Goal: Contribute content: Contribute content

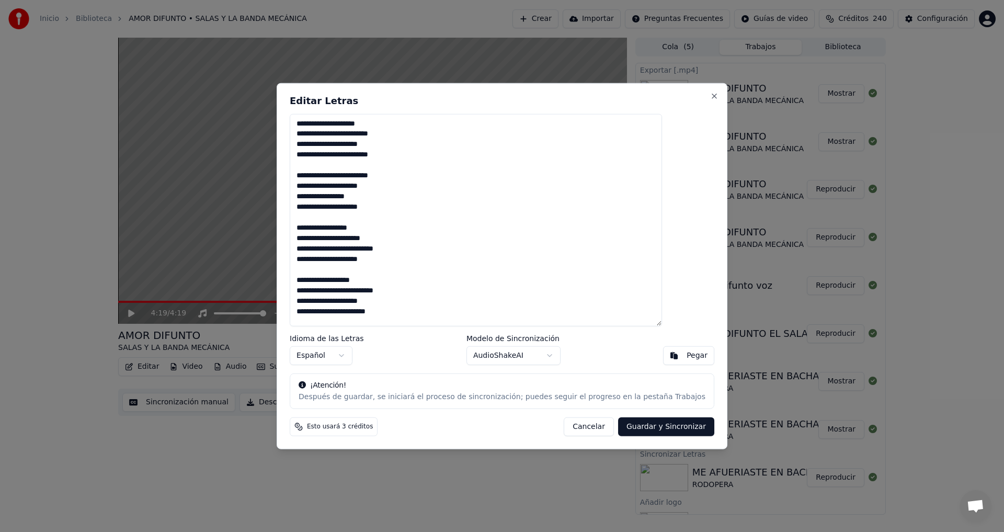
scroll to position [549, 0]
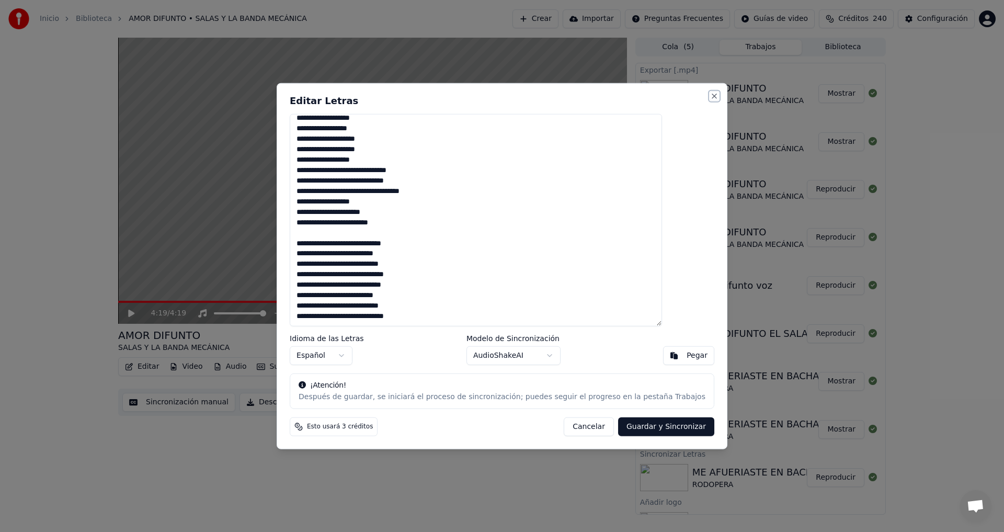
click at [710, 97] on button "Close" at bounding box center [714, 95] width 8 height 8
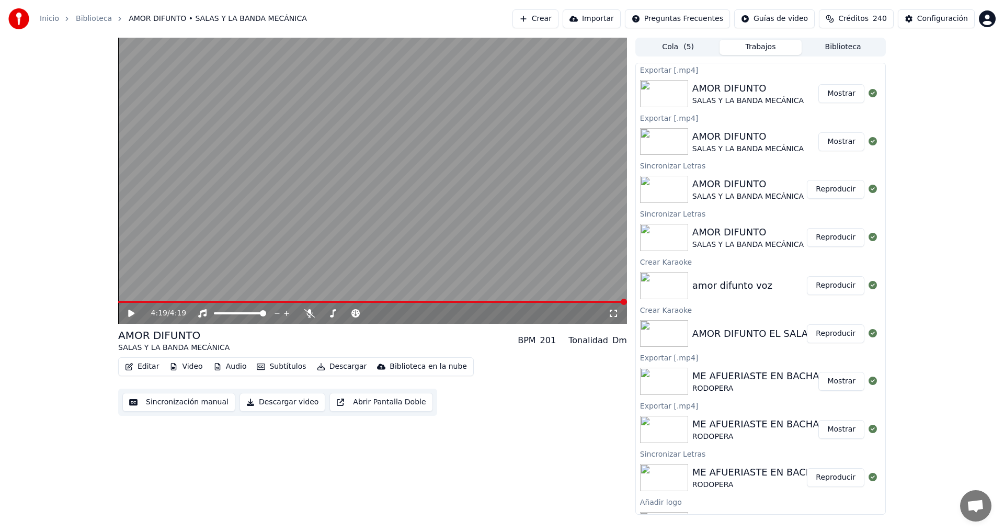
click at [558, 19] on button "Crear" at bounding box center [535, 18] width 46 height 19
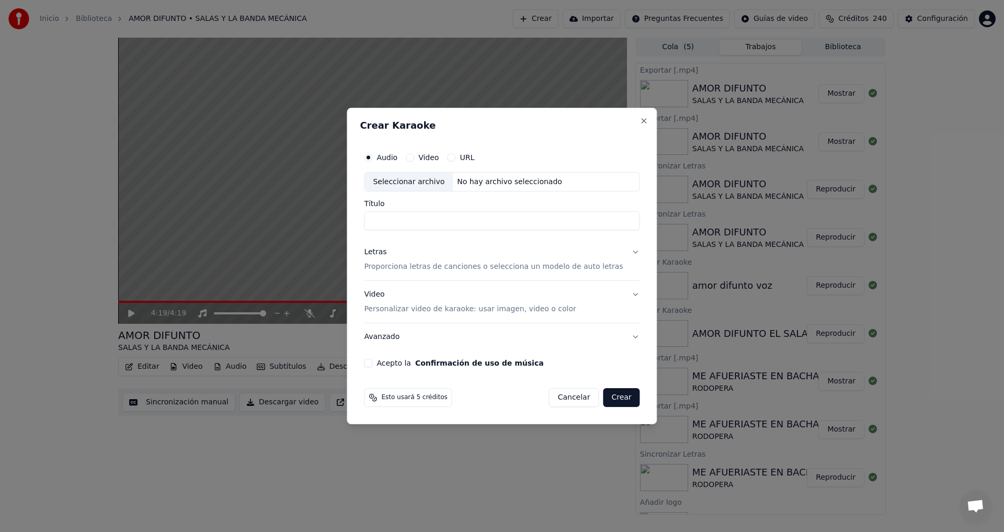
click at [414, 181] on div "Seleccionar archivo" at bounding box center [408, 182] width 88 height 19
type input "**********"
click at [409, 269] on p "Proporciona letras de canciones o selecciona un modelo de auto letras" at bounding box center [493, 267] width 259 height 10
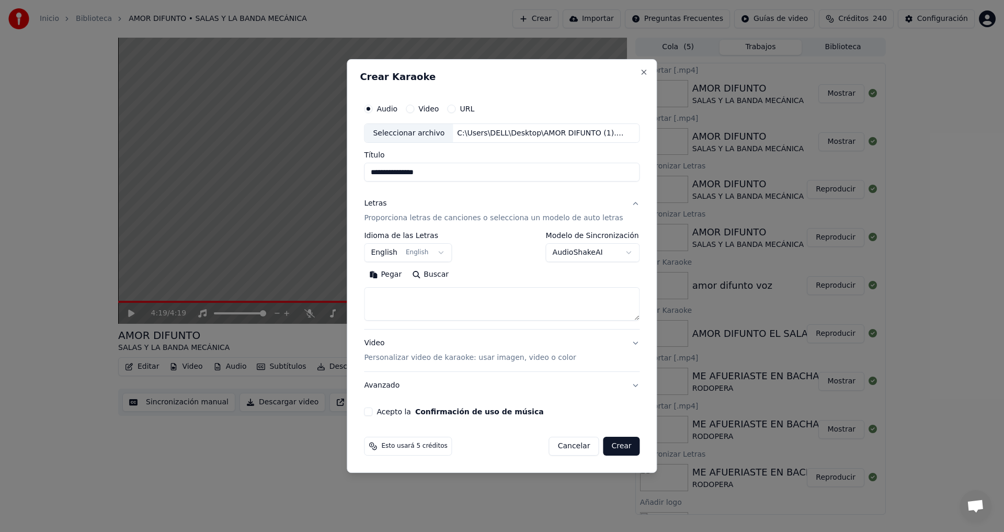
click at [445, 250] on button "English English" at bounding box center [408, 253] width 88 height 19
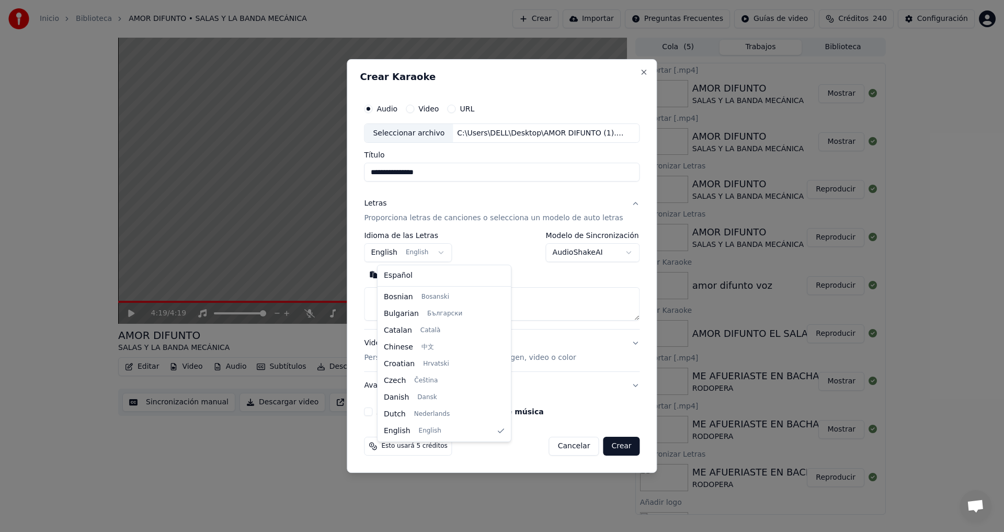
select select "**"
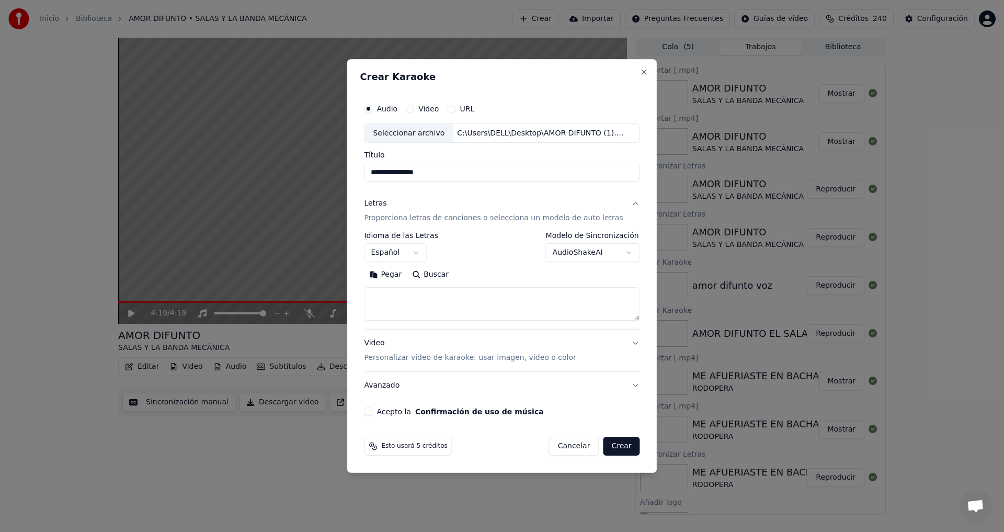
click at [614, 253] on body "Inicio Biblioteca AMOR DIFUNTO • SALAS Y LA BANDA MECÁNICA Crear Importar Pregu…" at bounding box center [502, 266] width 1004 height 532
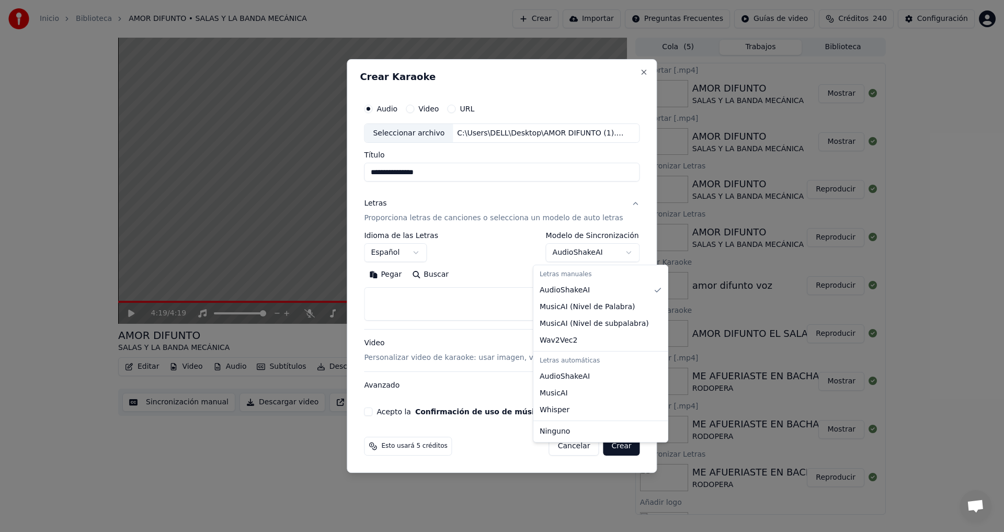
select select "**********"
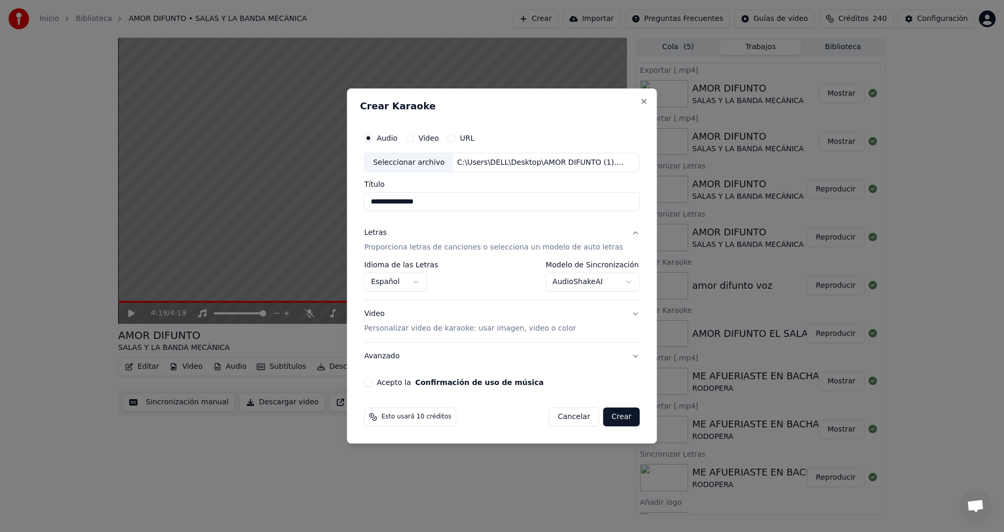
click at [394, 328] on p "Personalizar video de karaoke: usar imagen, video o color" at bounding box center [470, 328] width 212 height 10
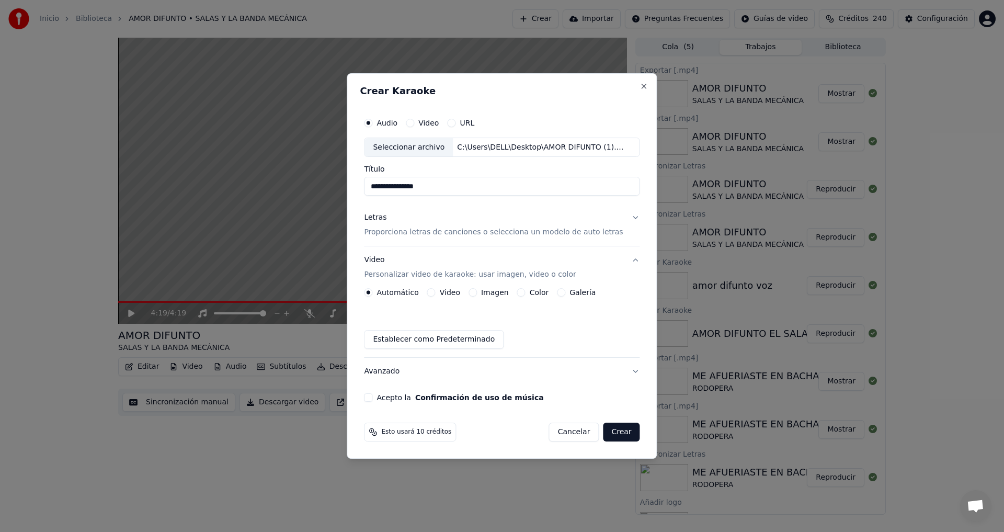
click at [565, 294] on button "Galería" at bounding box center [561, 292] width 8 height 8
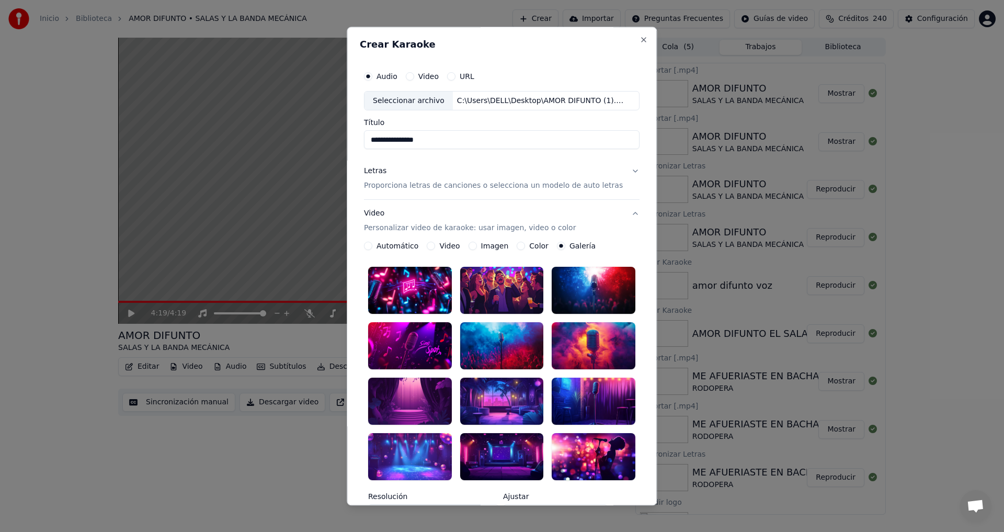
click at [500, 389] on div at bounding box center [502, 400] width 84 height 47
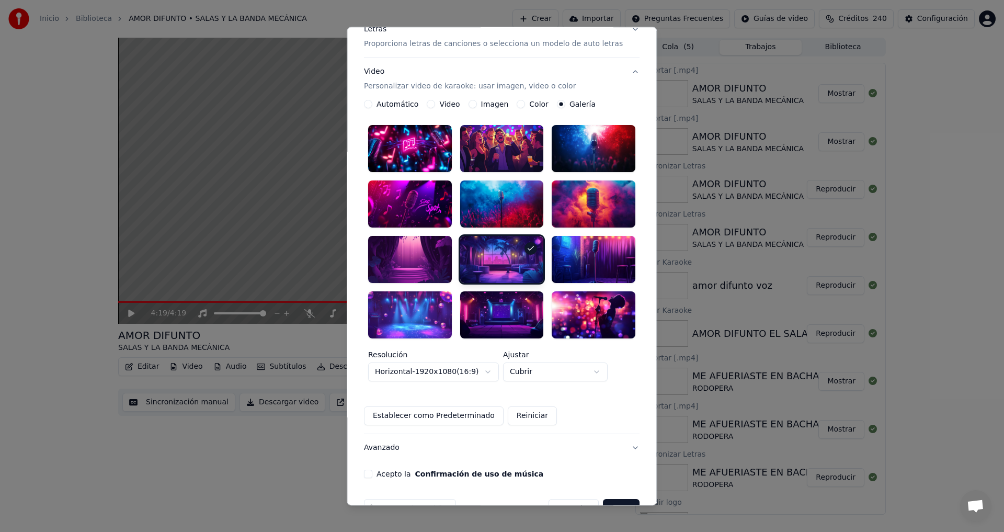
scroll to position [152, 0]
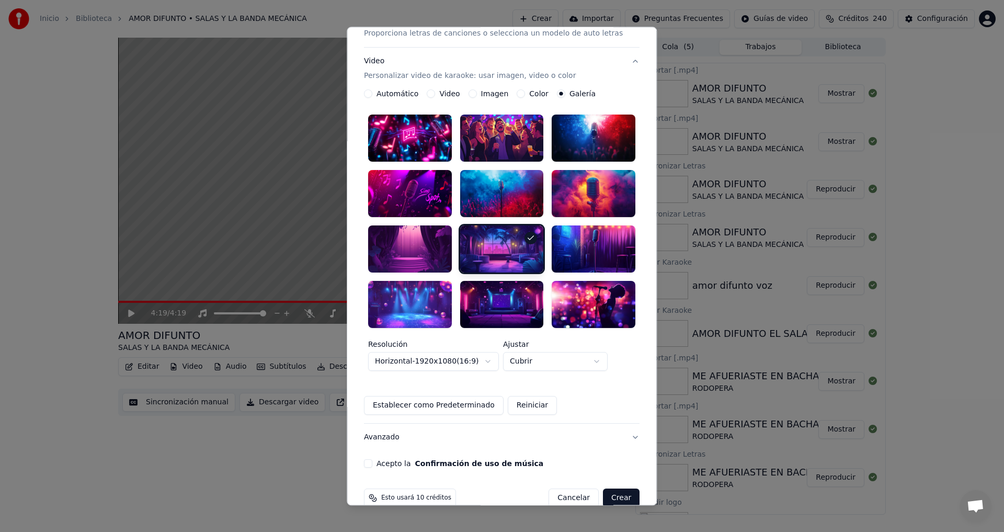
click at [372, 459] on button "Acepto la Confirmación de uso de música" at bounding box center [368, 463] width 8 height 8
click at [606, 488] on button "Crear" at bounding box center [621, 497] width 37 height 19
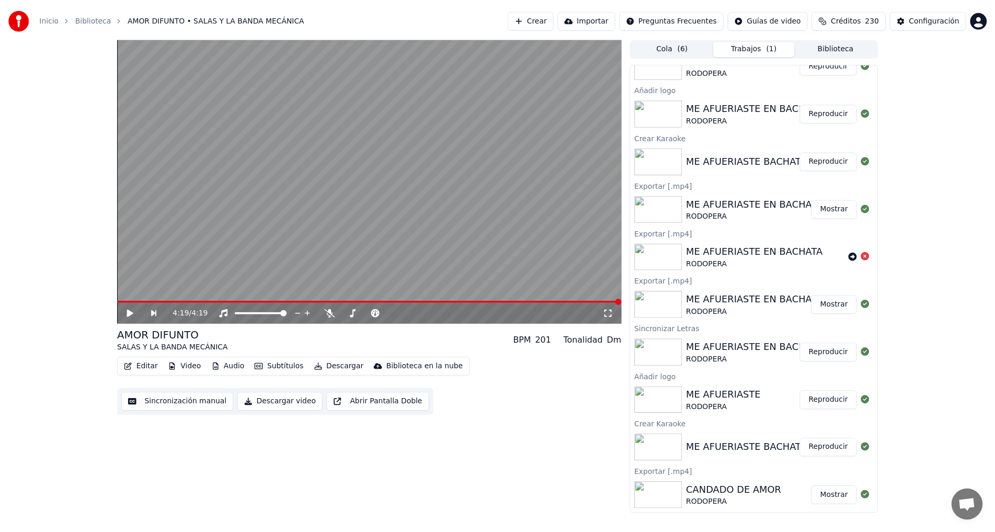
scroll to position [0, 0]
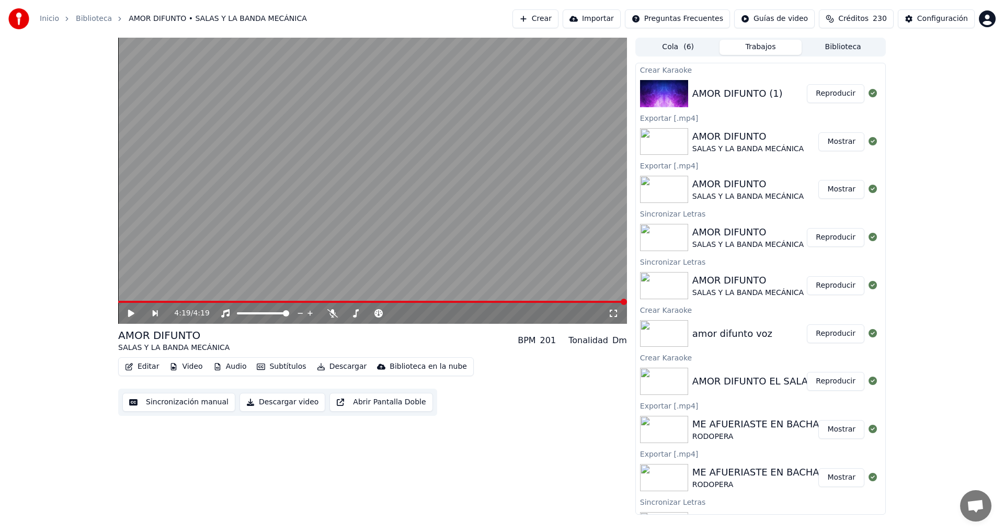
click at [827, 95] on button "Reproducir" at bounding box center [836, 93] width 58 height 19
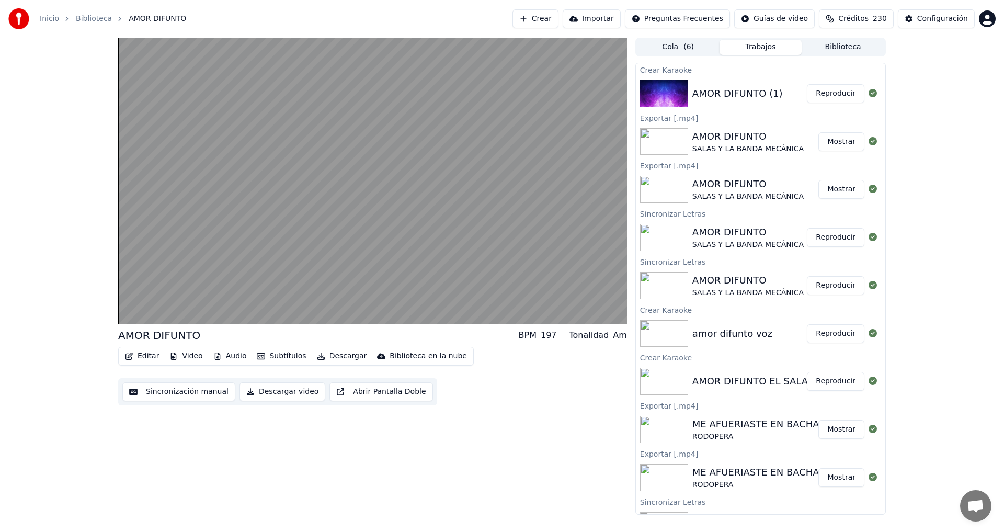
click at [143, 358] on button "Editar" at bounding box center [142, 356] width 42 height 15
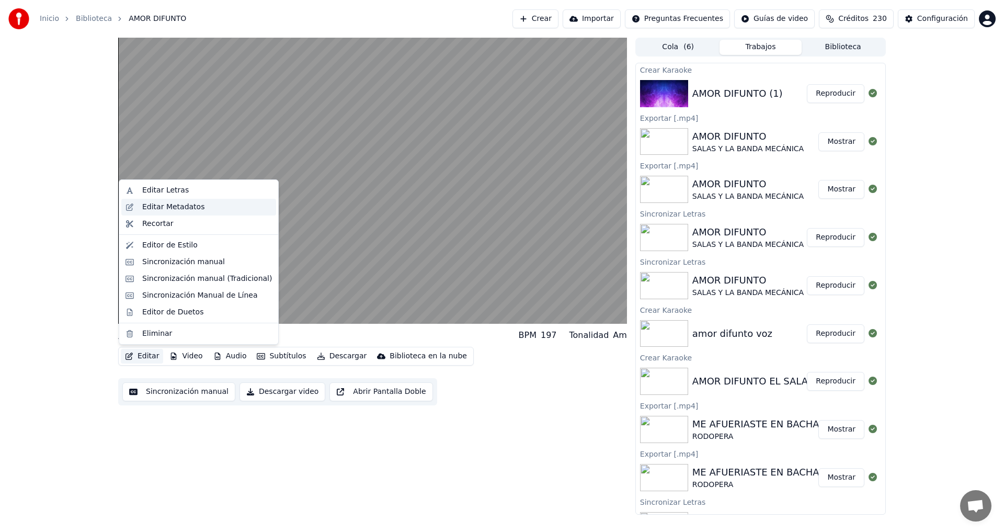
click at [167, 207] on div "Editar Metadatos" at bounding box center [173, 207] width 62 height 10
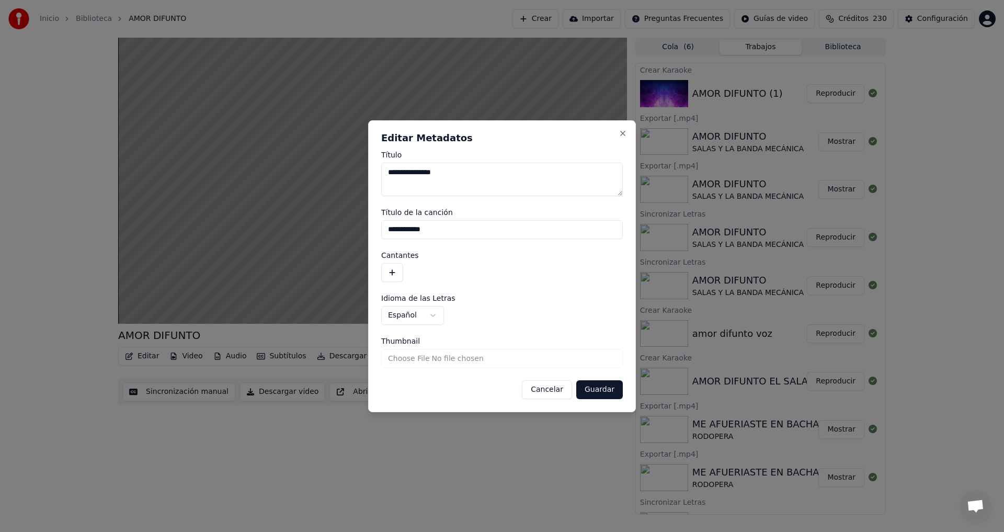
click at [397, 273] on button "button" at bounding box center [392, 272] width 22 height 19
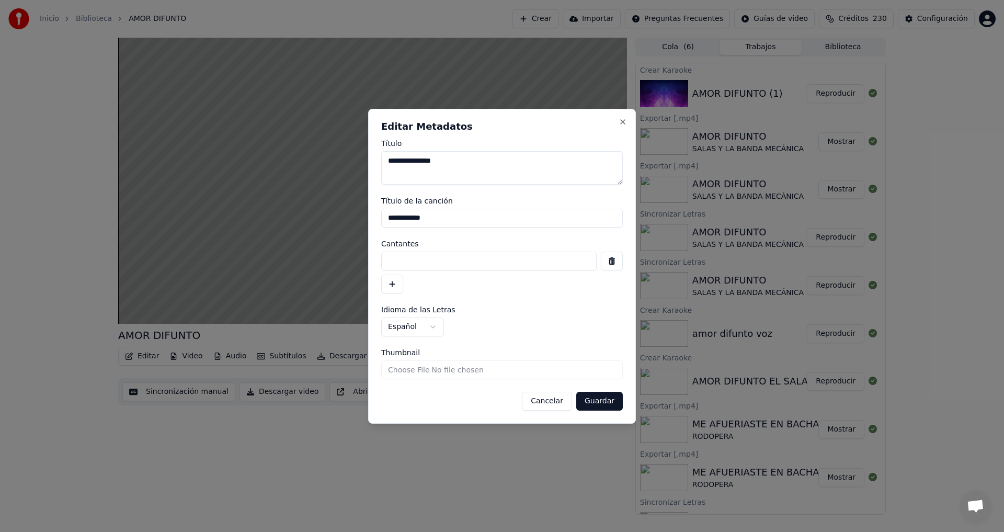
click at [399, 263] on input at bounding box center [488, 260] width 215 height 19
click at [473, 259] on input "**********" at bounding box center [488, 260] width 215 height 19
type input "**********"
click at [601, 404] on button "Guardar" at bounding box center [599, 401] width 47 height 19
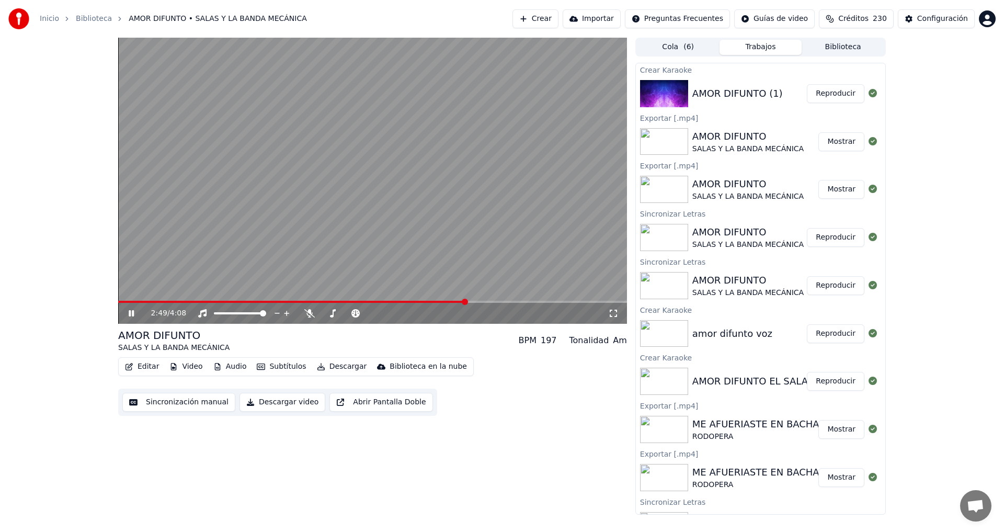
click at [131, 309] on icon at bounding box center [139, 313] width 25 height 8
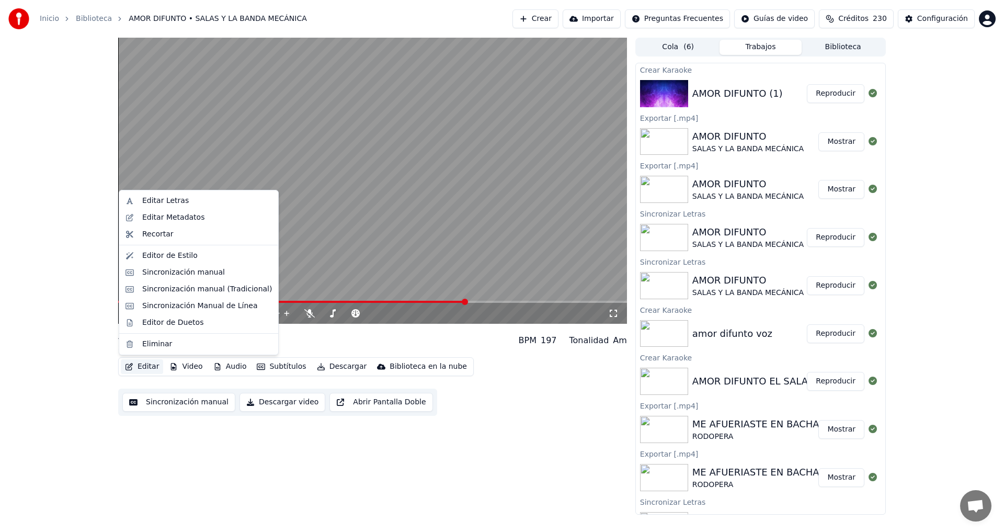
click at [146, 366] on button "Editar" at bounding box center [142, 366] width 42 height 15
click at [155, 323] on div "Editor de Duetos" at bounding box center [172, 322] width 61 height 10
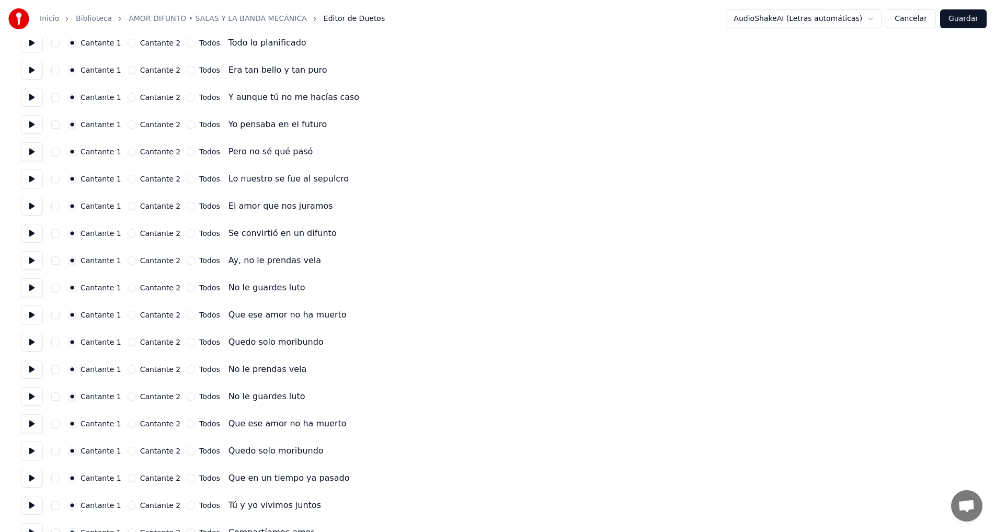
scroll to position [366, 0]
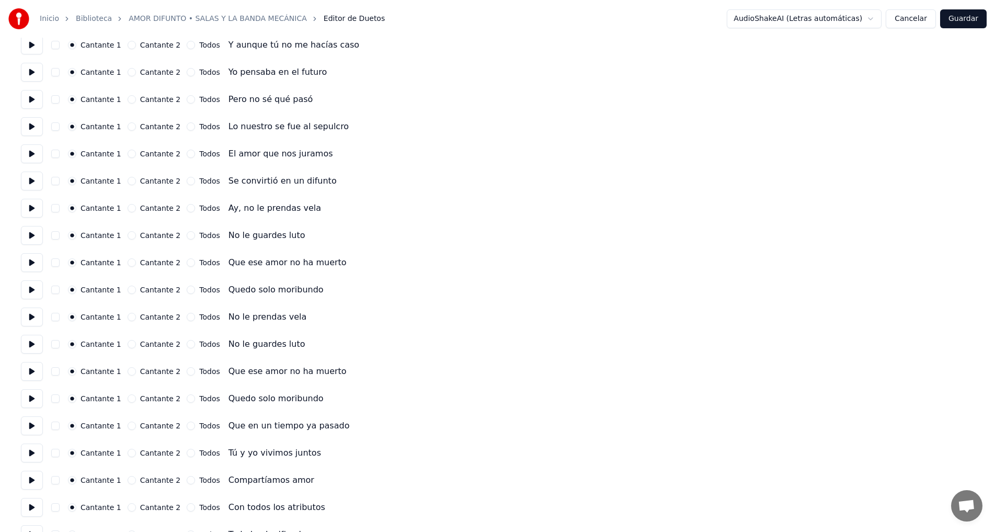
click at [54, 210] on button "button" at bounding box center [55, 208] width 8 height 8
click at [54, 235] on button "button" at bounding box center [55, 235] width 8 height 8
click at [55, 262] on button "button" at bounding box center [55, 262] width 8 height 8
click at [56, 261] on button "button" at bounding box center [55, 262] width 8 height 8
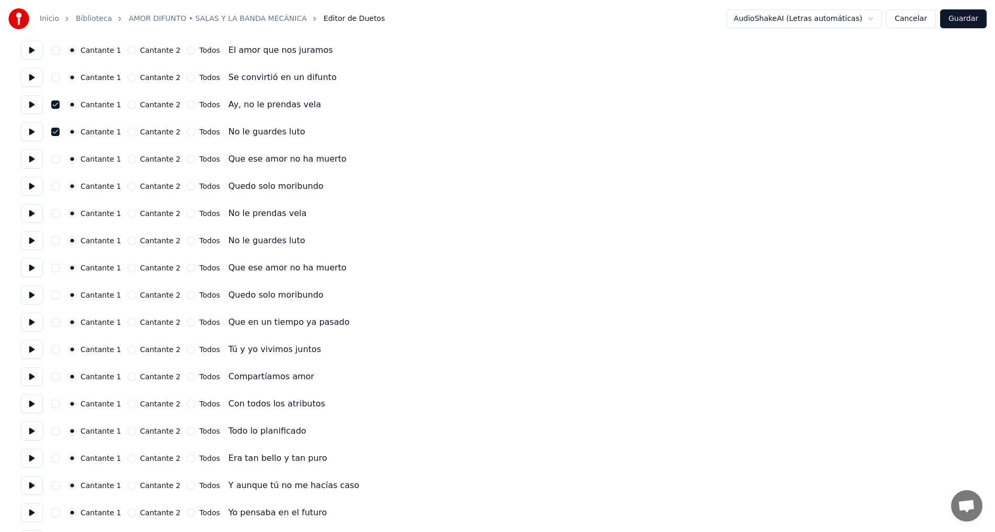
scroll to position [470, 0]
click at [56, 212] on button "button" at bounding box center [55, 212] width 8 height 8
click at [55, 238] on button "button" at bounding box center [55, 239] width 8 height 8
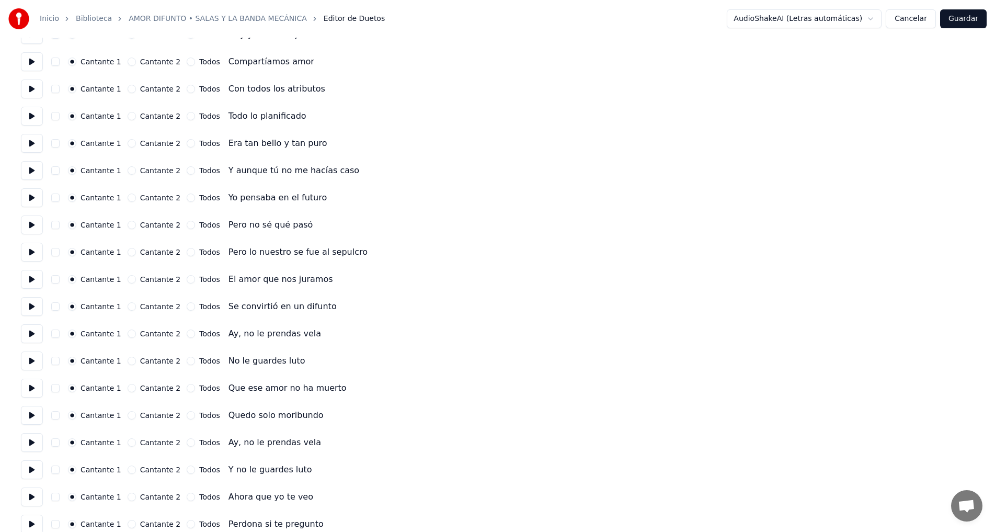
scroll to position [836, 0]
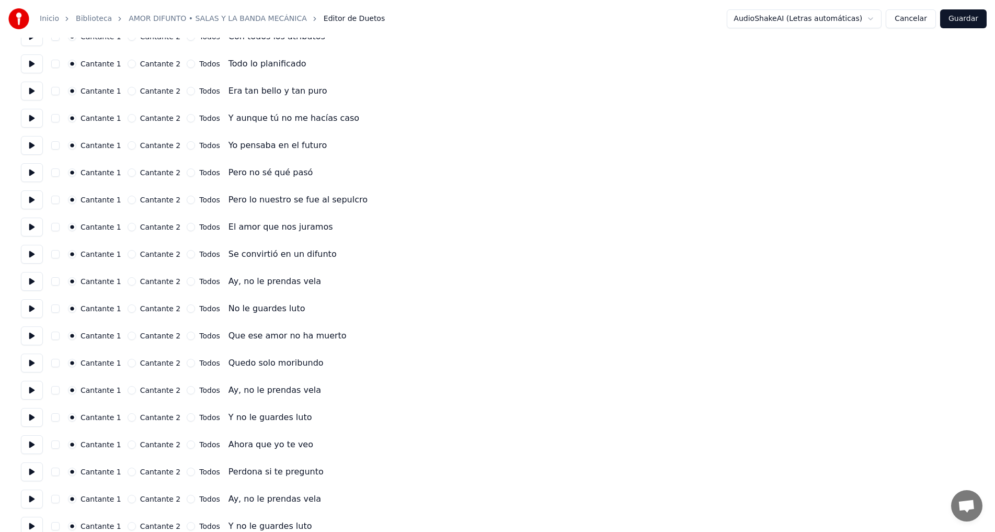
click at [54, 283] on button "button" at bounding box center [55, 281] width 8 height 8
click at [56, 309] on button "button" at bounding box center [55, 308] width 8 height 8
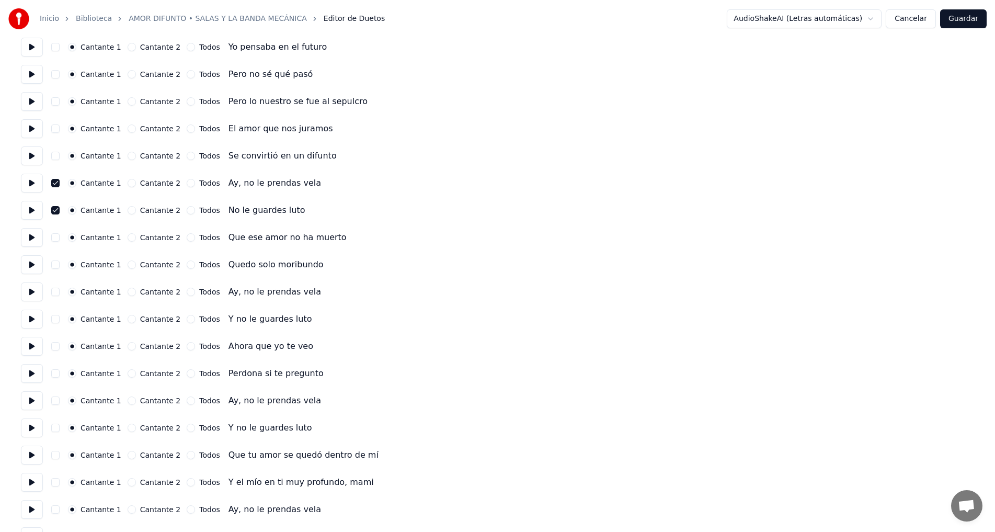
scroll to position [941, 0]
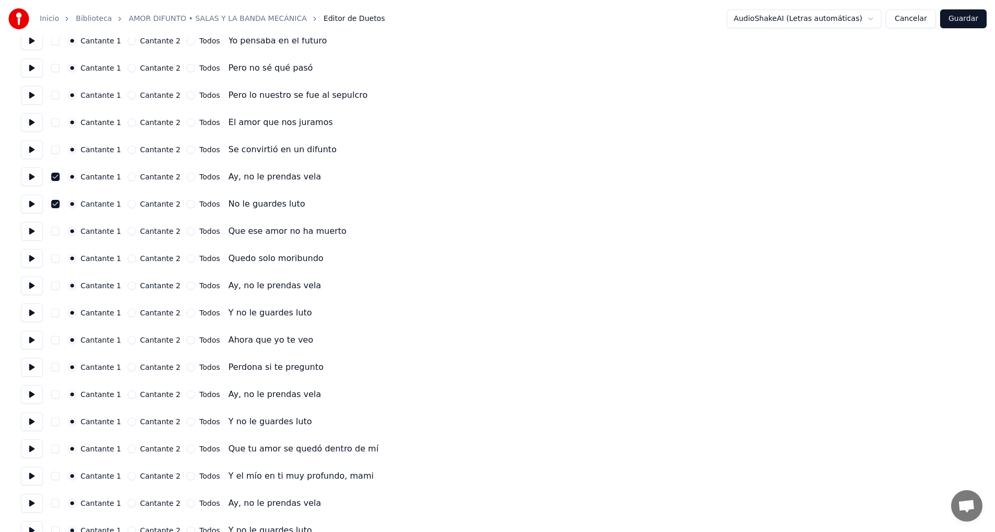
click at [55, 285] on button "button" at bounding box center [55, 285] width 8 height 8
click at [56, 313] on button "button" at bounding box center [55, 312] width 8 height 8
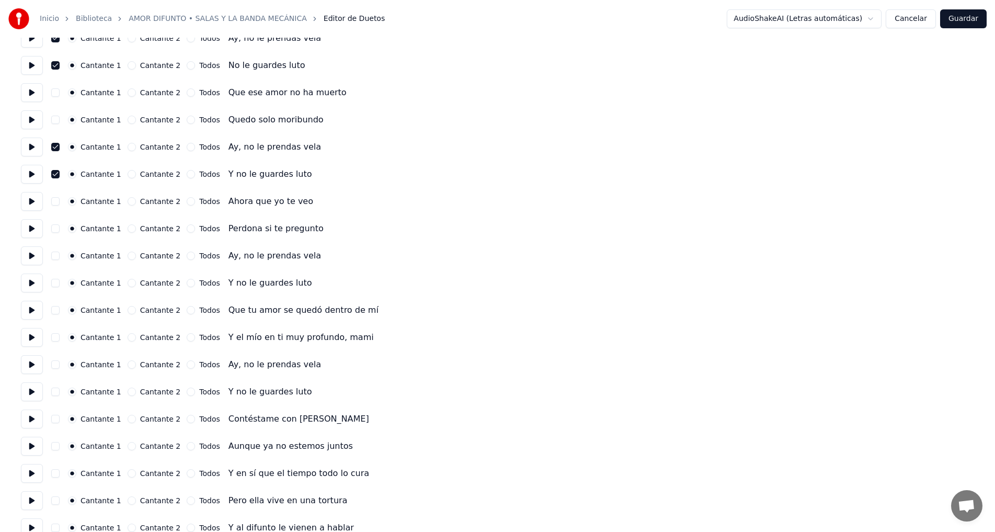
scroll to position [1098, 0]
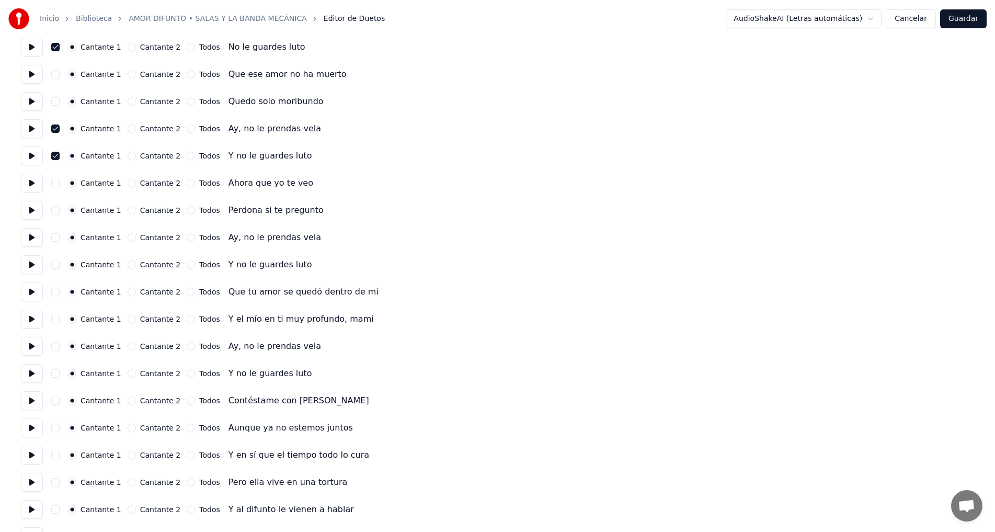
click at [56, 239] on button "button" at bounding box center [55, 237] width 8 height 8
click at [53, 263] on button "button" at bounding box center [55, 264] width 8 height 8
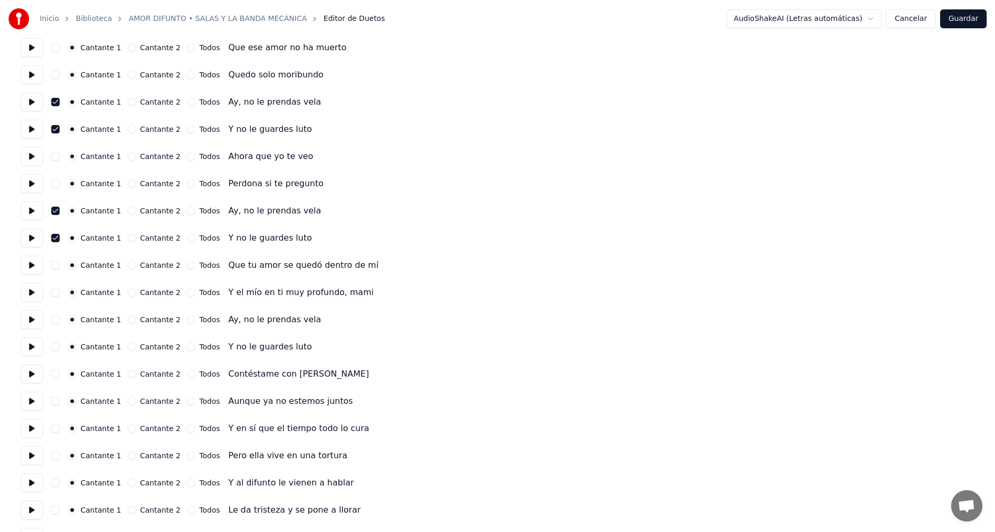
scroll to position [1150, 0]
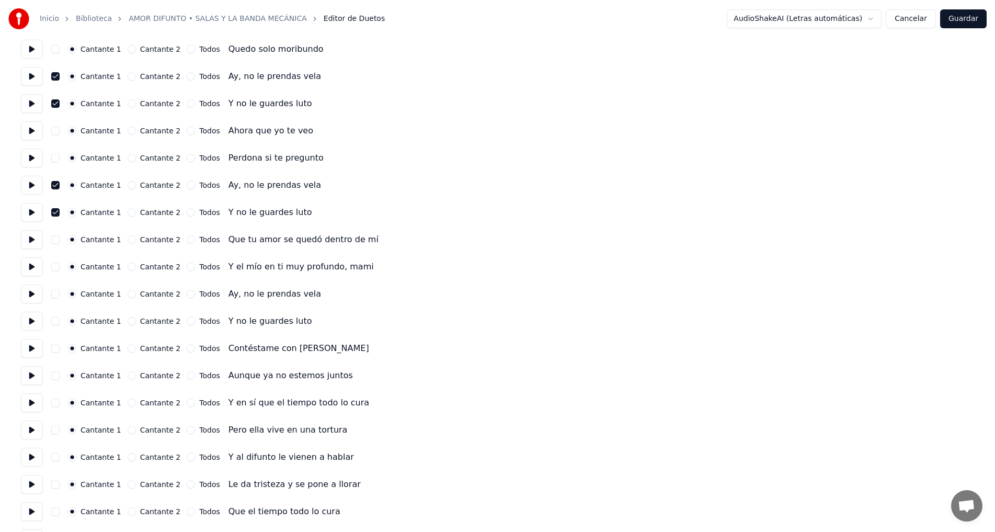
click at [54, 295] on button "button" at bounding box center [55, 294] width 8 height 8
click at [54, 321] on button "button" at bounding box center [55, 321] width 8 height 8
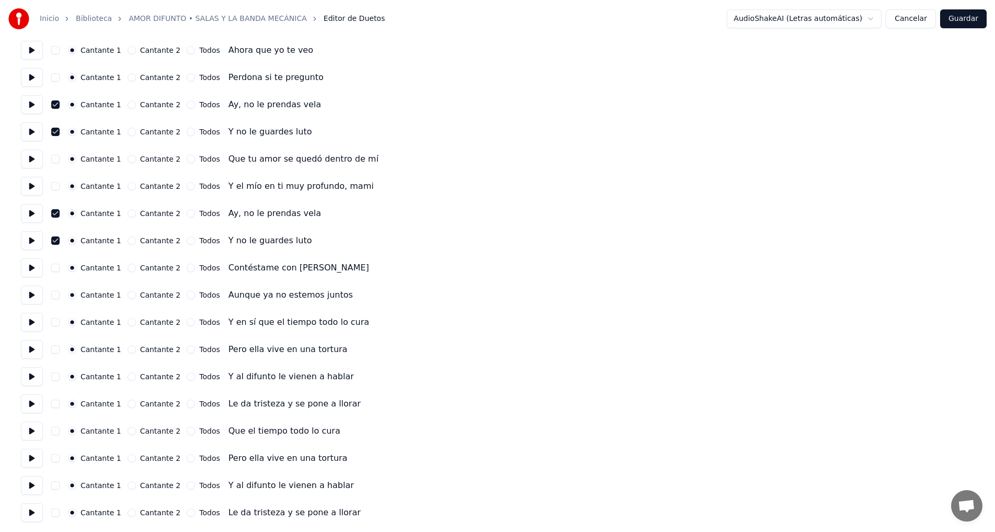
scroll to position [1231, 0]
click at [54, 324] on button "button" at bounding box center [55, 321] width 8 height 8
click at [55, 348] on button "button" at bounding box center [55, 348] width 8 height 8
click at [56, 431] on button "button" at bounding box center [55, 430] width 8 height 8
click at [55, 457] on button "button" at bounding box center [55, 457] width 8 height 8
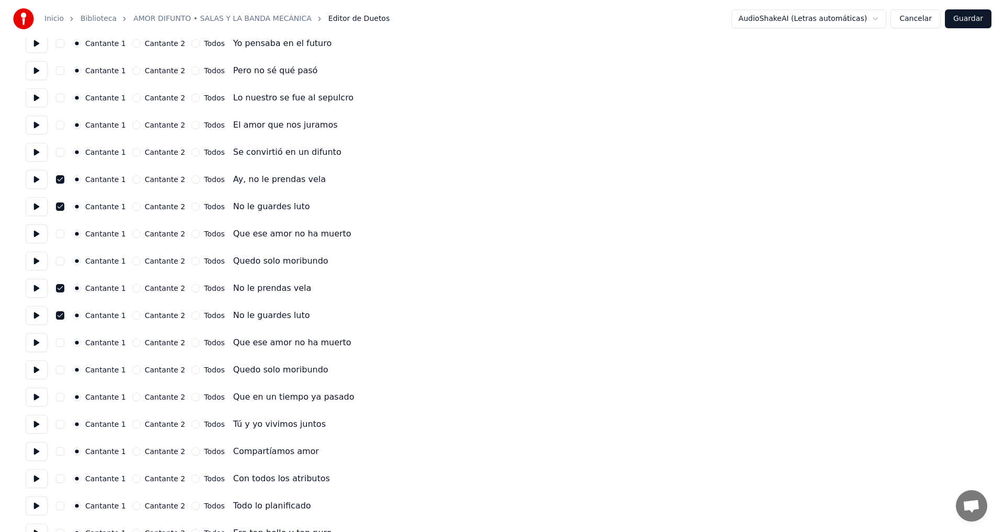
scroll to position [0, 0]
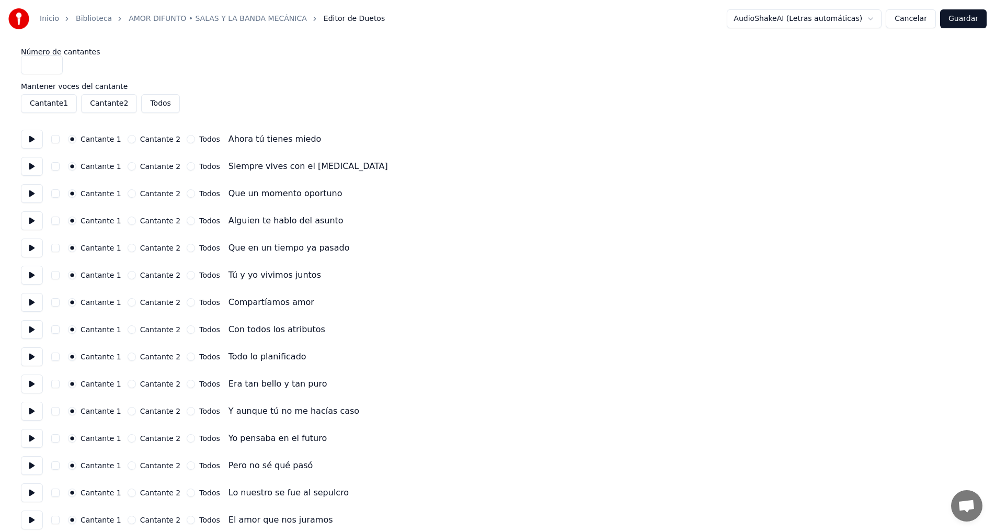
click at [967, 19] on button "Guardar" at bounding box center [963, 18] width 47 height 19
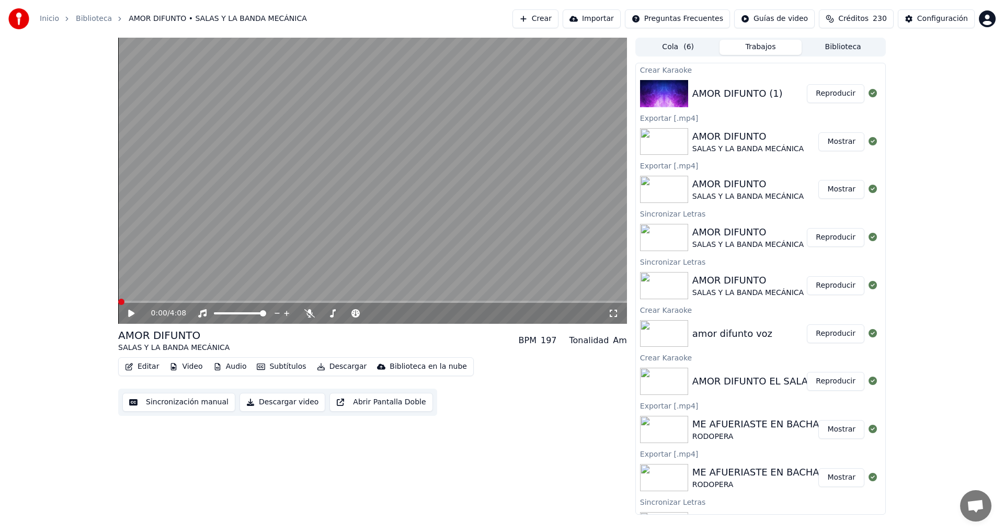
click at [129, 314] on icon at bounding box center [131, 312] width 6 height 7
click at [131, 311] on icon at bounding box center [131, 313] width 5 height 6
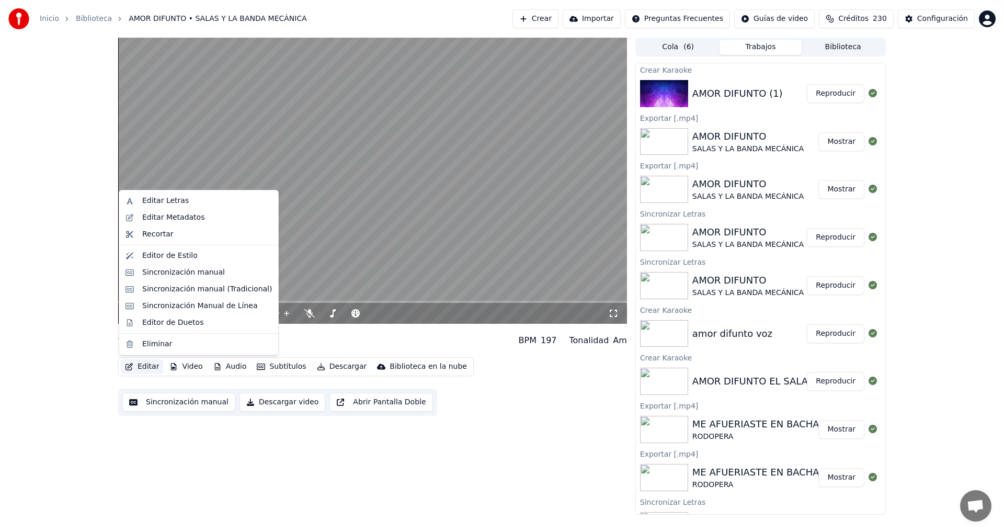
click at [146, 366] on button "Editar" at bounding box center [142, 366] width 42 height 15
click at [167, 200] on div "Editar Letras" at bounding box center [165, 201] width 47 height 10
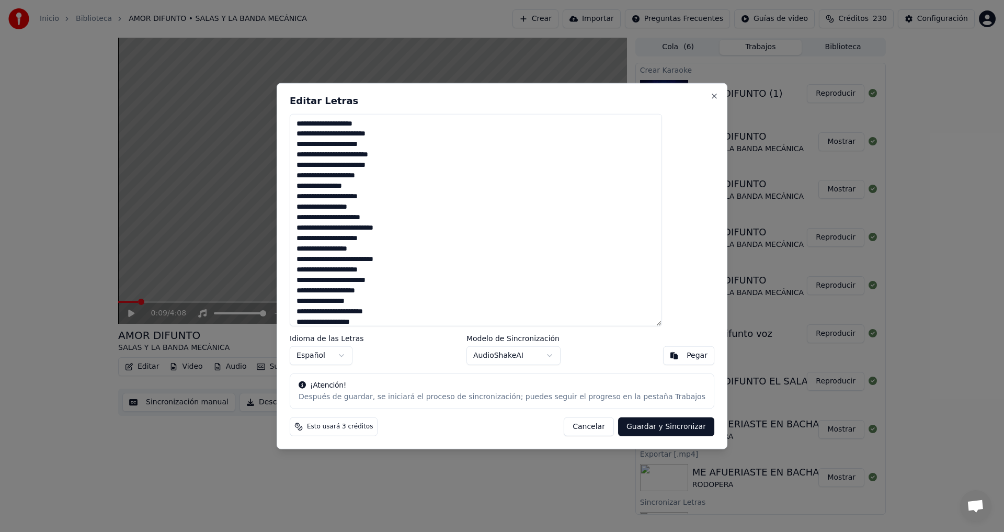
click at [375, 157] on textarea at bounding box center [476, 219] width 372 height 213
click at [355, 198] on textarea at bounding box center [476, 219] width 372 height 213
click at [343, 219] on textarea at bounding box center [476, 219] width 372 height 213
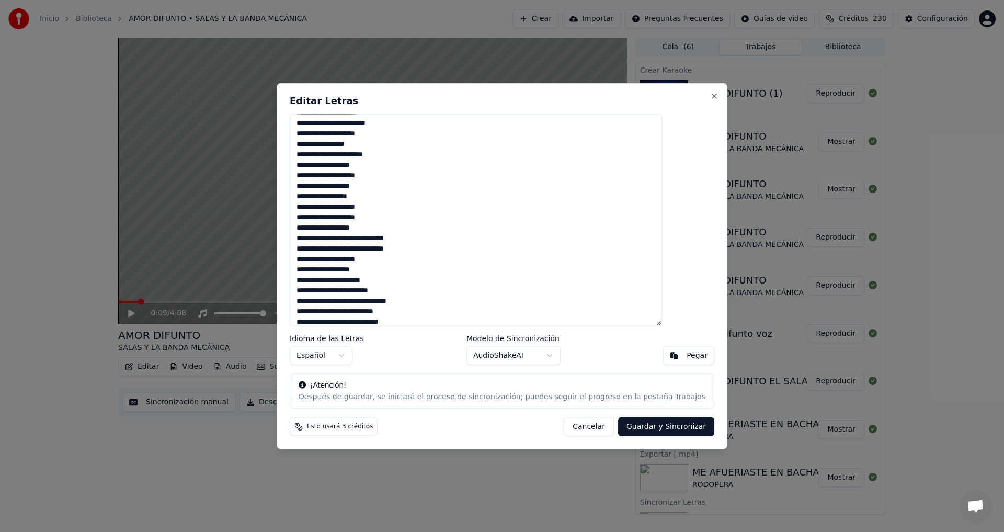
scroll to position [418, 0]
click at [346, 249] on textarea at bounding box center [476, 219] width 372 height 213
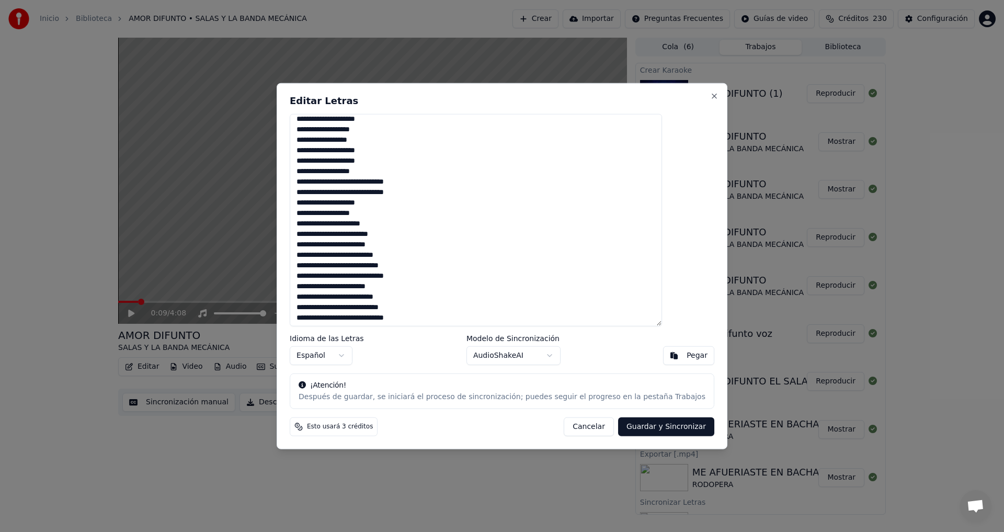
scroll to position [423, 0]
click at [327, 265] on textarea at bounding box center [476, 219] width 372 height 213
click at [323, 306] on textarea at bounding box center [476, 219] width 372 height 213
type textarea "**********"
click at [641, 427] on button "Guardar y Sincronizar" at bounding box center [666, 426] width 96 height 19
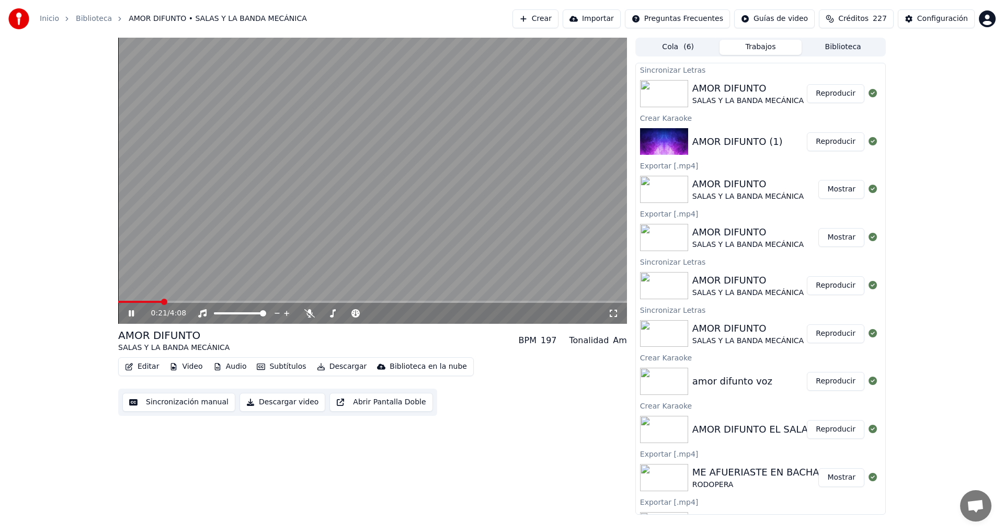
click at [120, 301] on span at bounding box center [139, 302] width 43 height 2
click at [616, 315] on icon at bounding box center [613, 312] width 7 height 7
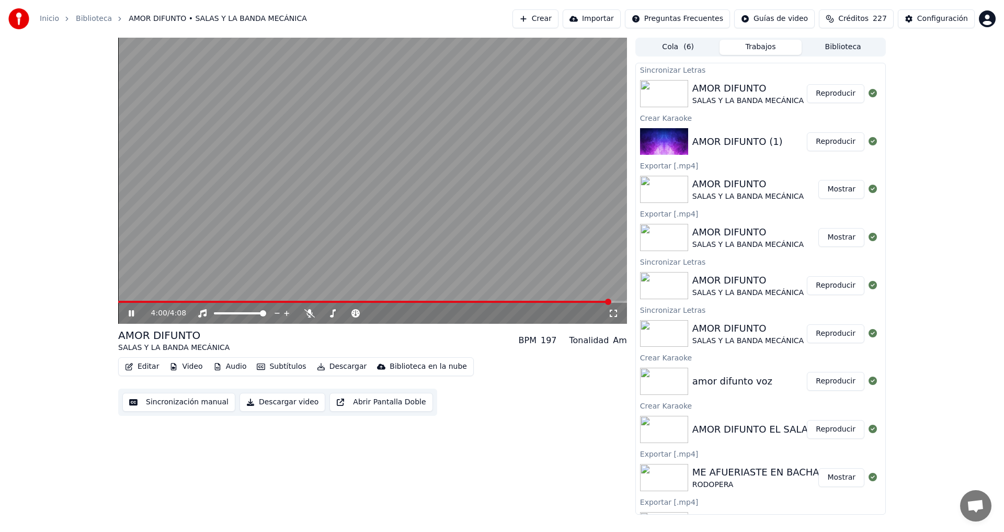
click at [130, 312] on icon at bounding box center [131, 313] width 5 height 6
click at [145, 367] on button "Editar" at bounding box center [142, 366] width 42 height 15
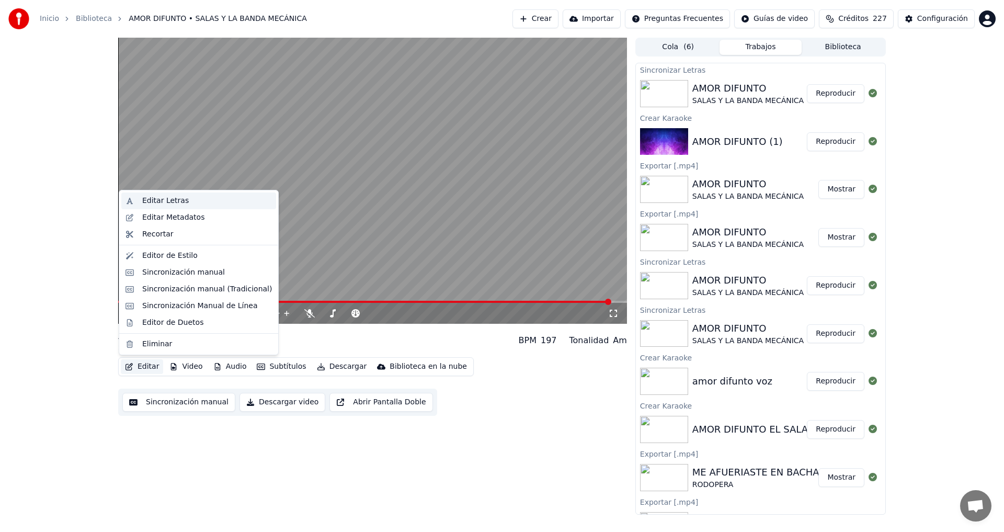
click at [169, 201] on div "Editar Letras" at bounding box center [165, 201] width 47 height 10
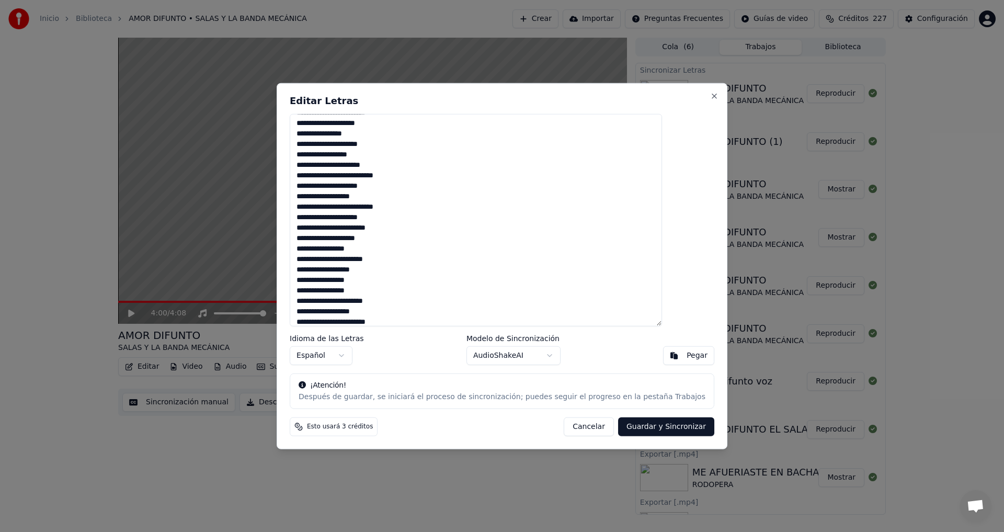
scroll to position [105, 0]
click at [344, 259] on textarea at bounding box center [476, 219] width 372 height 213
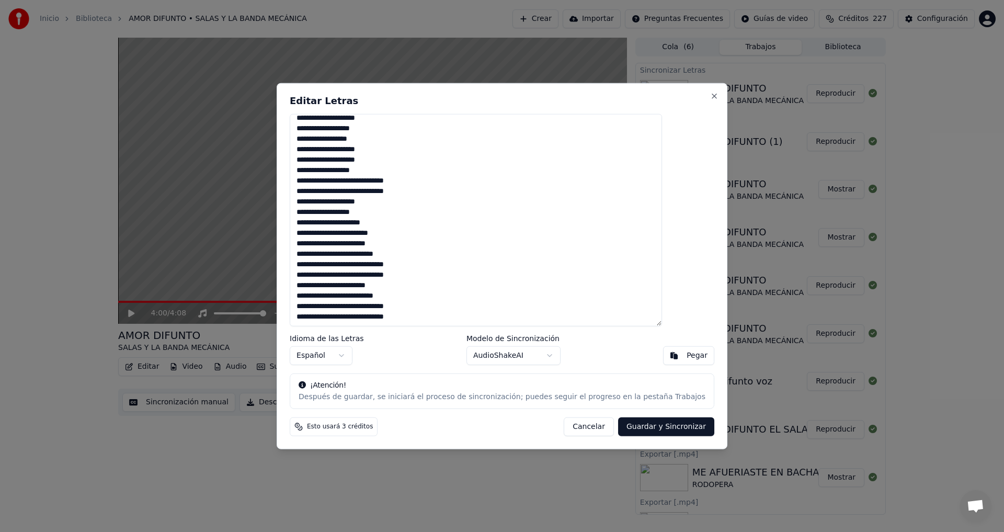
click at [328, 307] on textarea at bounding box center [476, 219] width 372 height 213
click at [328, 267] on textarea at bounding box center [476, 219] width 372 height 213
type textarea "**********"
click at [645, 427] on button "Guardar y Sincronizar" at bounding box center [666, 426] width 96 height 19
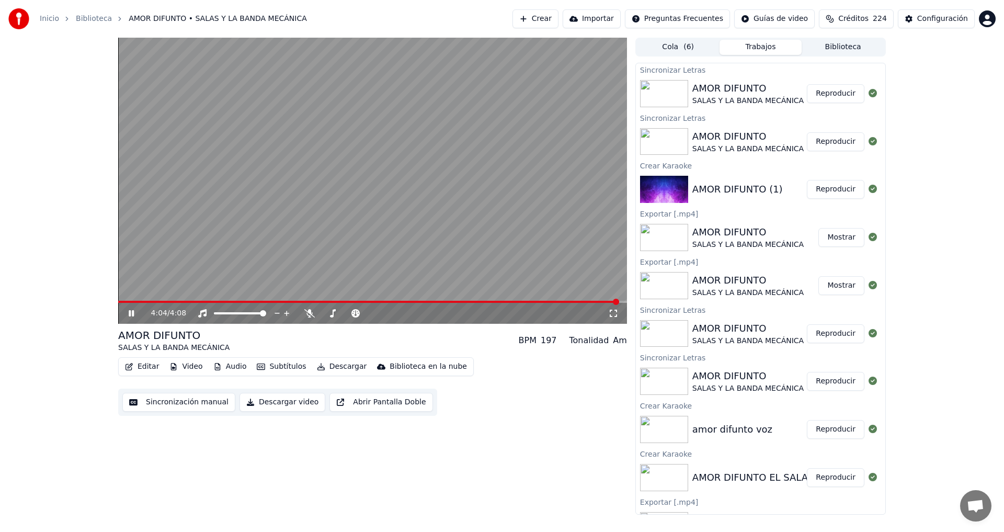
click at [129, 313] on icon at bounding box center [131, 313] width 5 height 6
click at [829, 95] on button "Reproducir" at bounding box center [836, 93] width 58 height 19
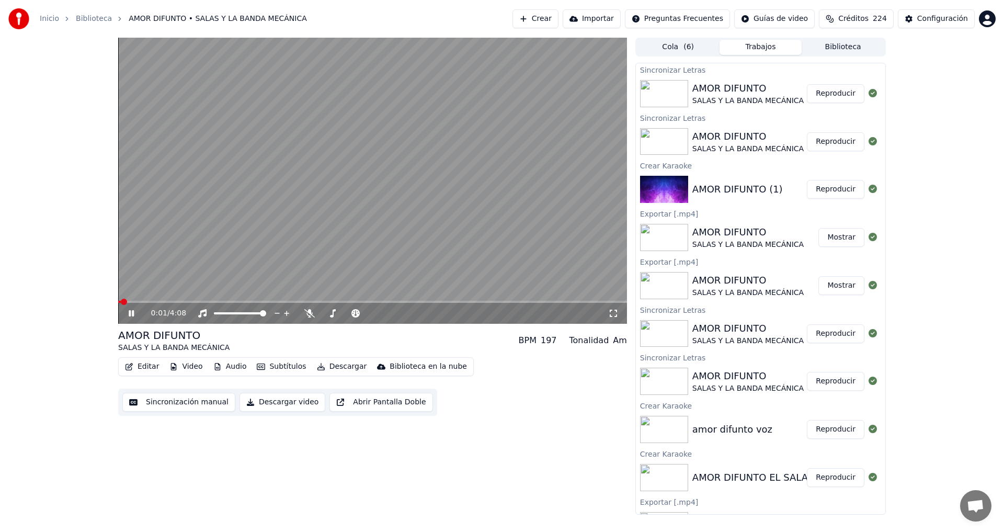
click at [131, 313] on icon at bounding box center [131, 313] width 5 height 6
click at [275, 403] on button "Descargar video" at bounding box center [282, 402] width 86 height 19
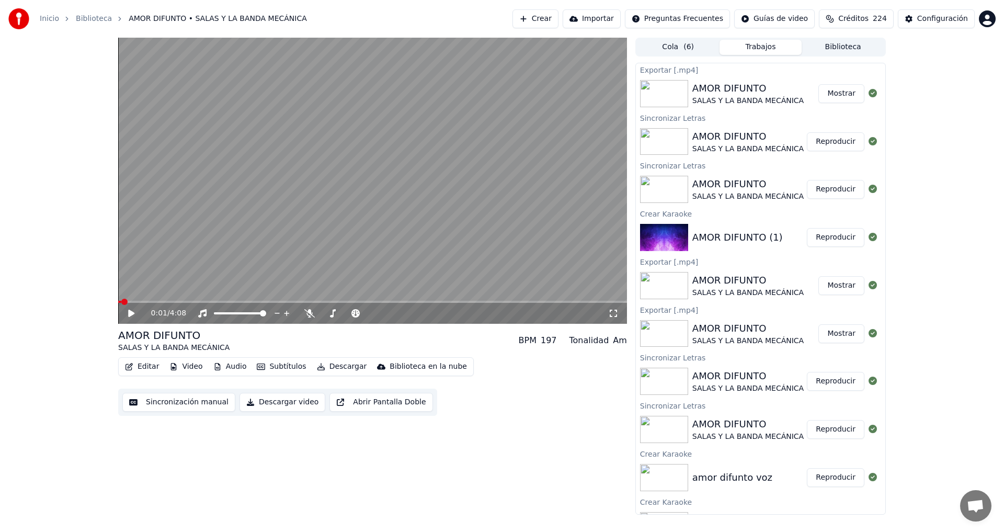
click at [834, 95] on button "Mostrar" at bounding box center [841, 93] width 46 height 19
click at [311, 314] on icon at bounding box center [309, 313] width 10 height 8
